Goal: Find specific page/section: Find specific page/section

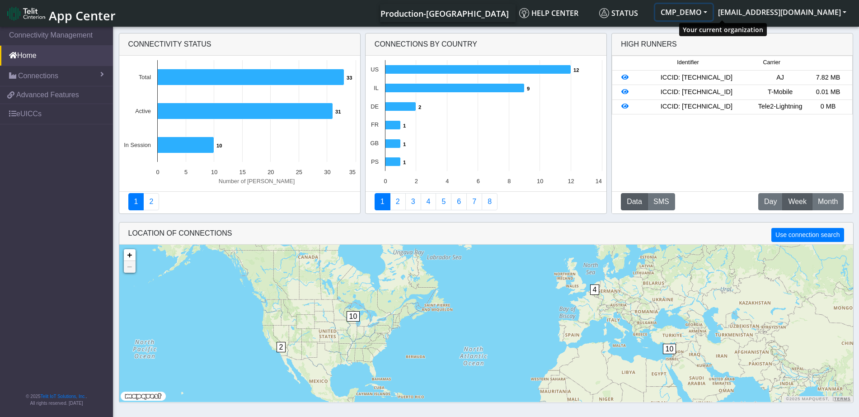
click at [713, 12] on button "CMP_DEMO" at bounding box center [683, 12] width 57 height 16
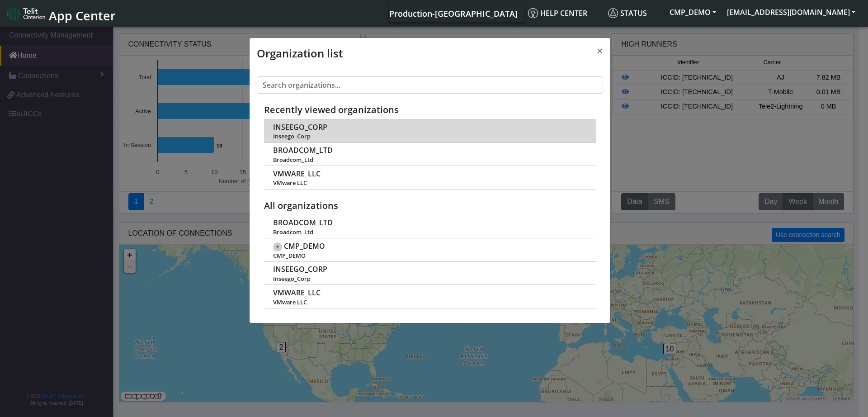
click at [293, 124] on span "INSEEGO_CORP" at bounding box center [300, 127] width 54 height 9
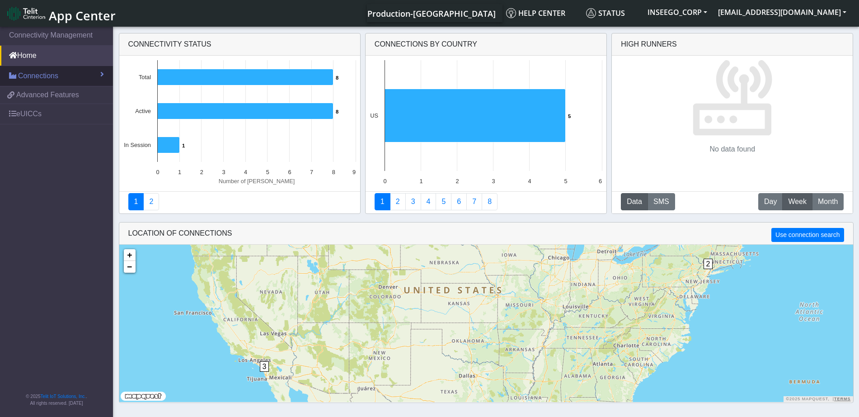
click at [46, 74] on span "Connections" at bounding box center [38, 76] width 40 height 11
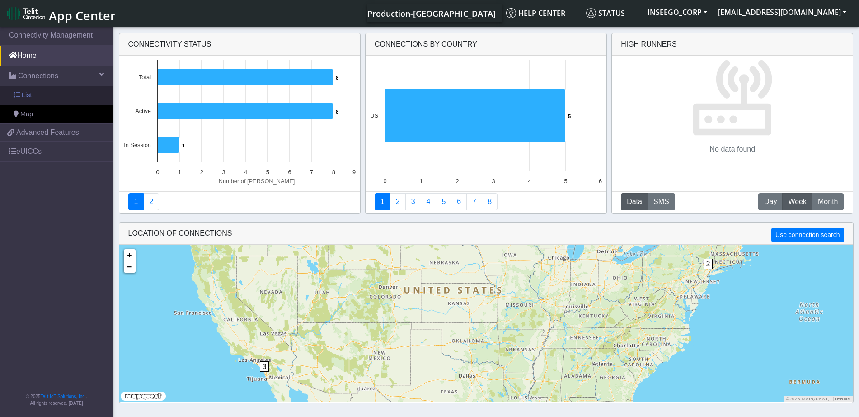
click at [45, 99] on link "List" at bounding box center [56, 95] width 113 height 19
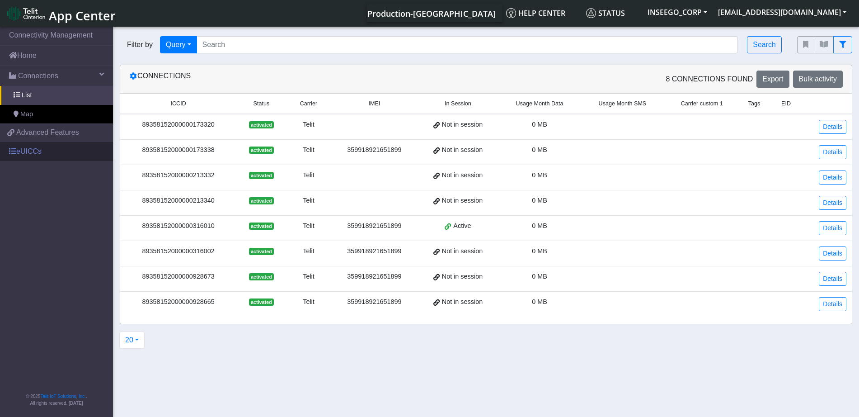
click at [35, 147] on link "eUICCs" at bounding box center [56, 151] width 113 height 20
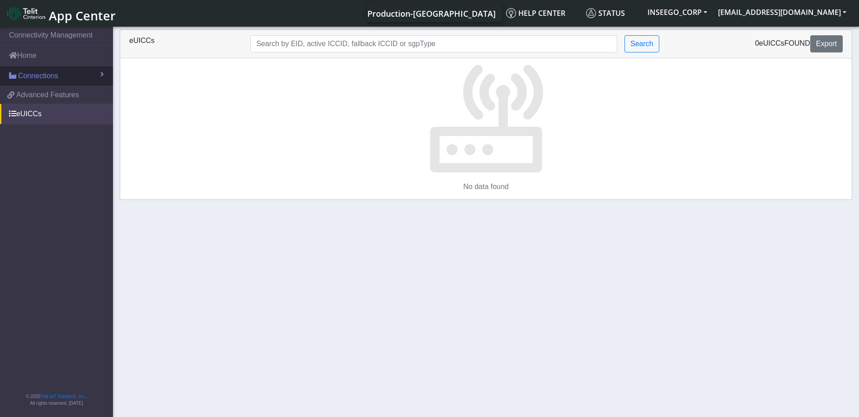
click at [33, 73] on span "Connections" at bounding box center [38, 76] width 40 height 11
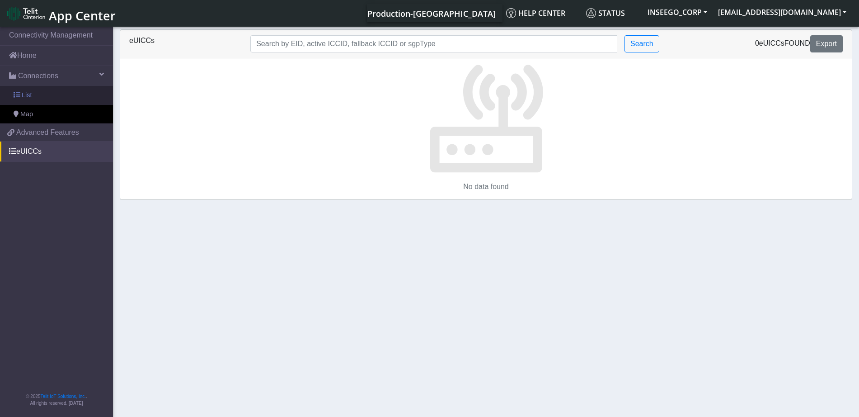
click at [44, 98] on link "List" at bounding box center [56, 95] width 113 height 19
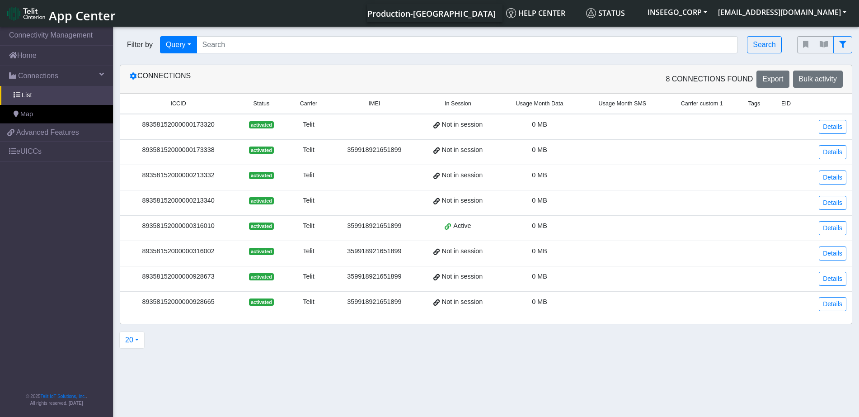
click at [195, 122] on div "89358152000000173320" at bounding box center [178, 125] width 105 height 10
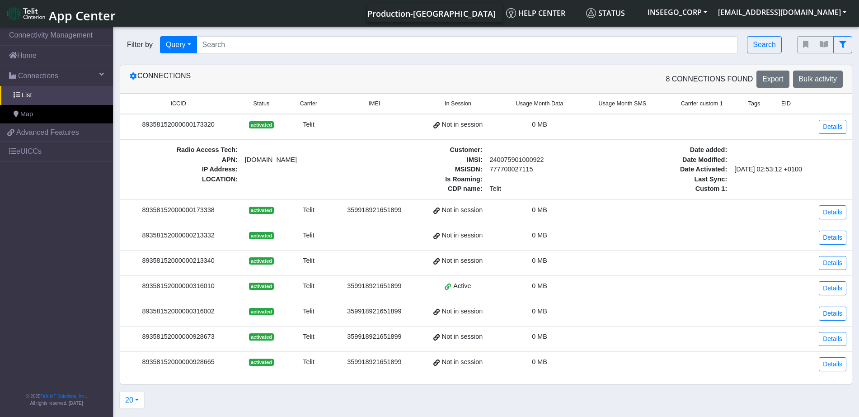
click at [212, 212] on div "89358152000000173338" at bounding box center [178, 210] width 105 height 10
